Goal: Entertainment & Leisure: Consume media (video, audio)

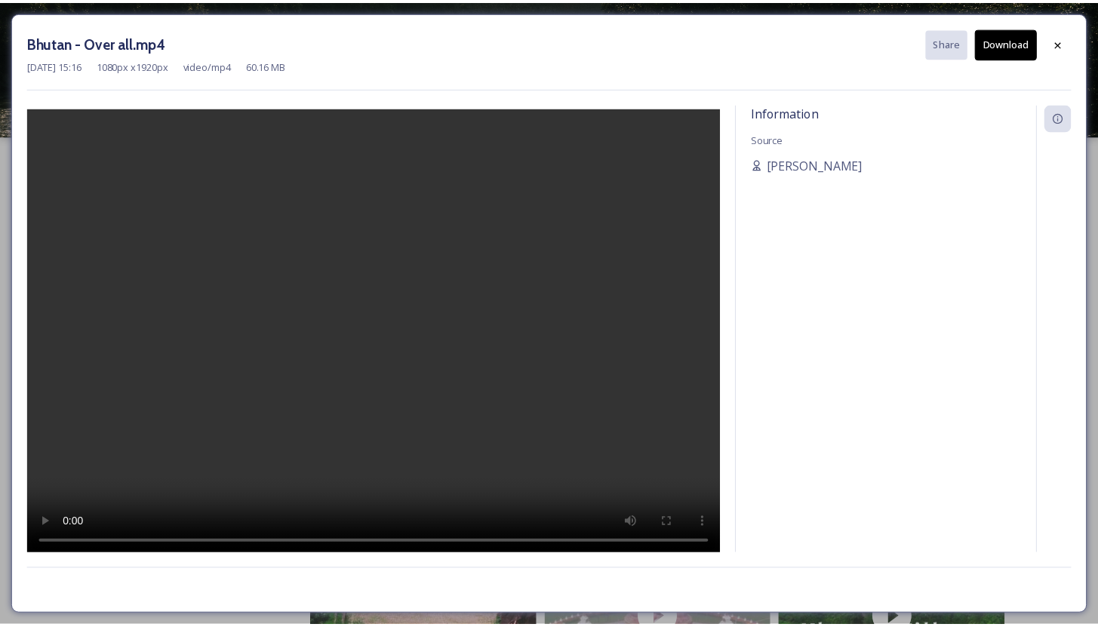
scroll to position [282, 0]
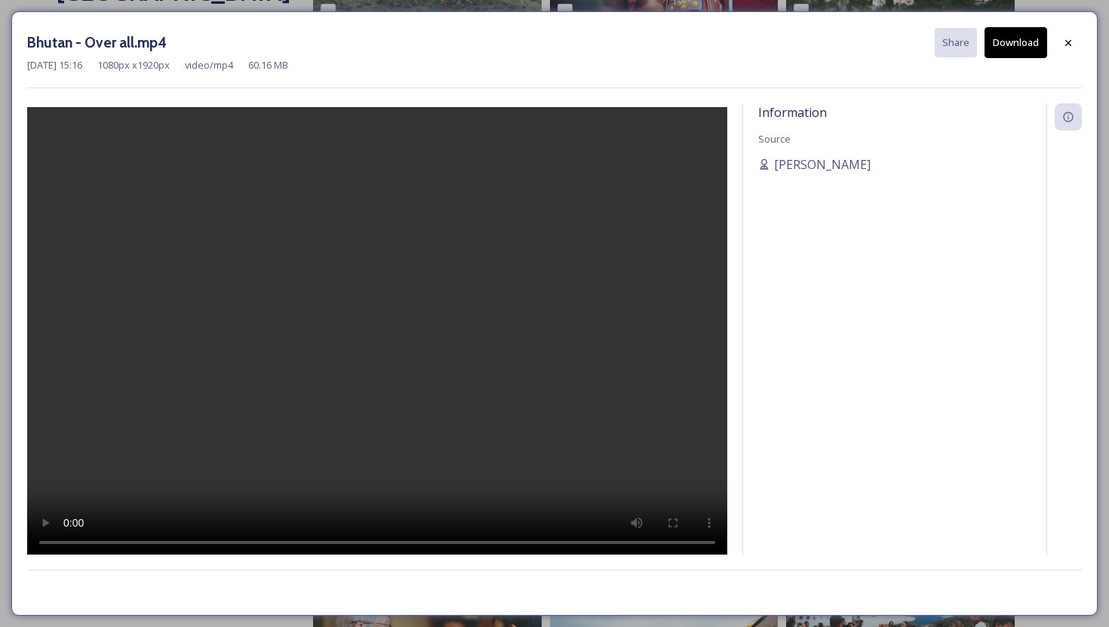
click at [349, 348] on video at bounding box center [377, 333] width 700 height 452
click at [1064, 41] on icon at bounding box center [1068, 43] width 12 height 12
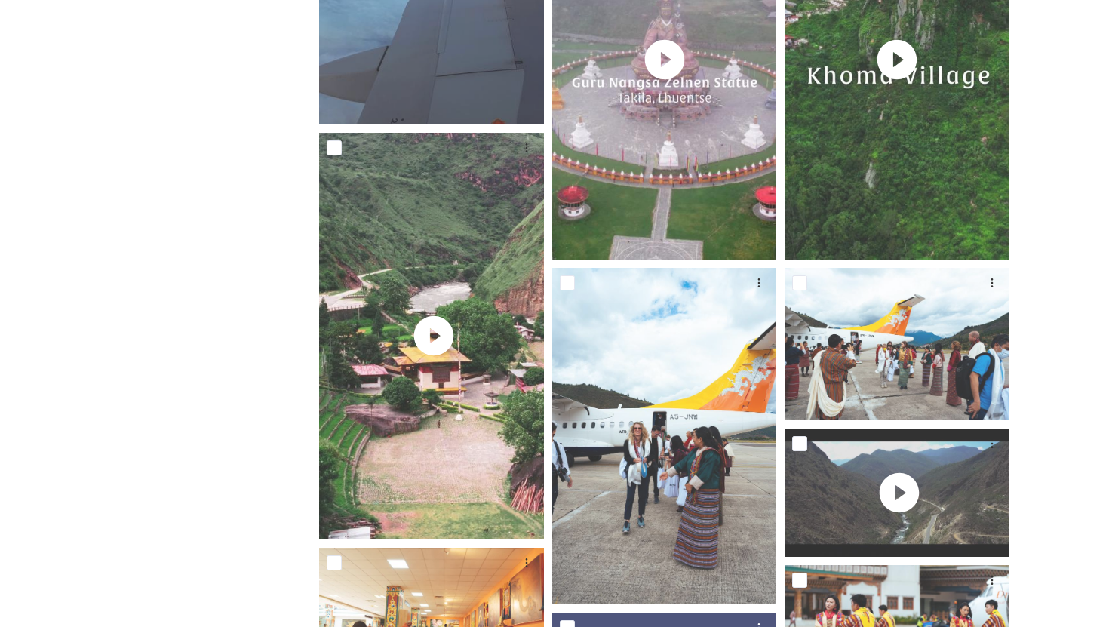
scroll to position [541, 0]
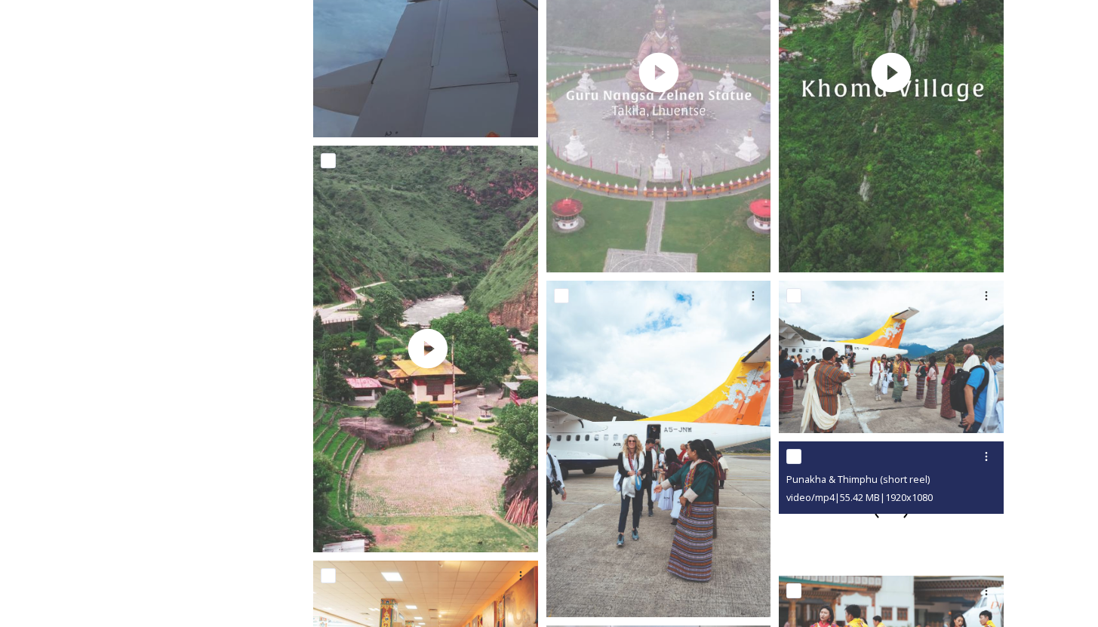
click at [899, 523] on div at bounding box center [891, 504] width 225 height 127
